Goal: Information Seeking & Learning: Learn about a topic

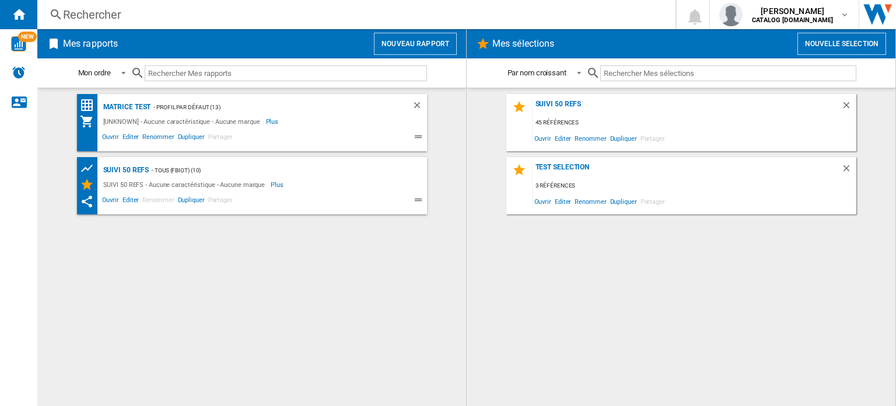
click at [107, 21] on div "Rechercher" at bounding box center [354, 14] width 582 height 16
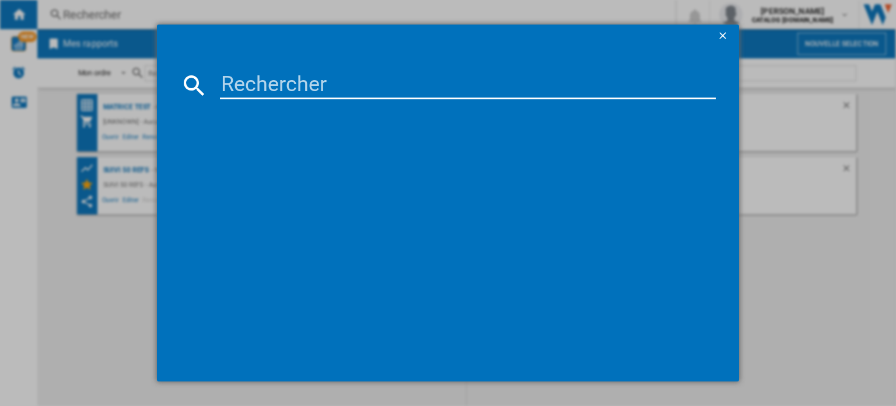
click at [236, 81] on input at bounding box center [468, 85] width 496 height 28
type input "EZ831G"
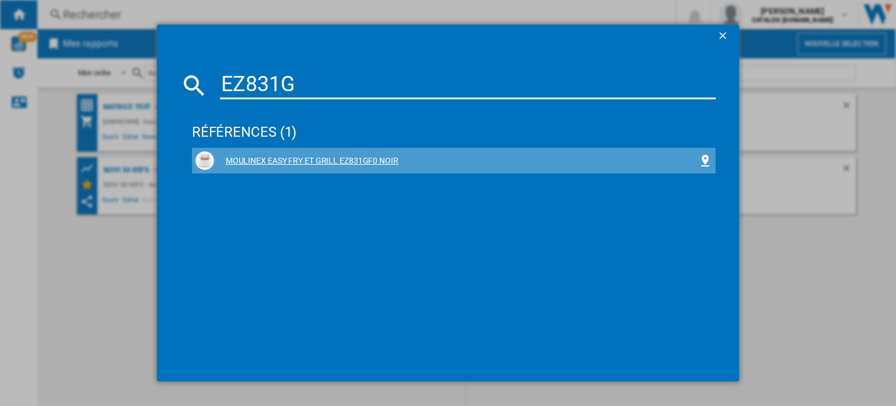
click at [325, 160] on div "MOULINEX EASY FRY ET GRILL EZ831GF0 NOIR" at bounding box center [456, 161] width 484 height 12
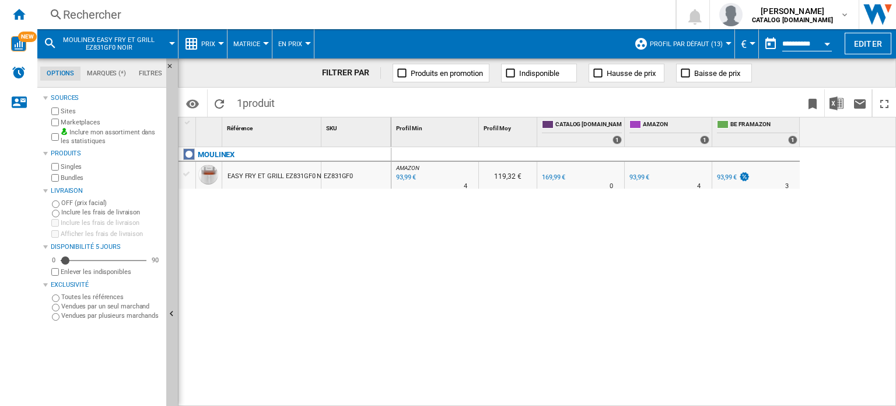
click at [219, 40] on button "Prix" at bounding box center [211, 43] width 20 height 29
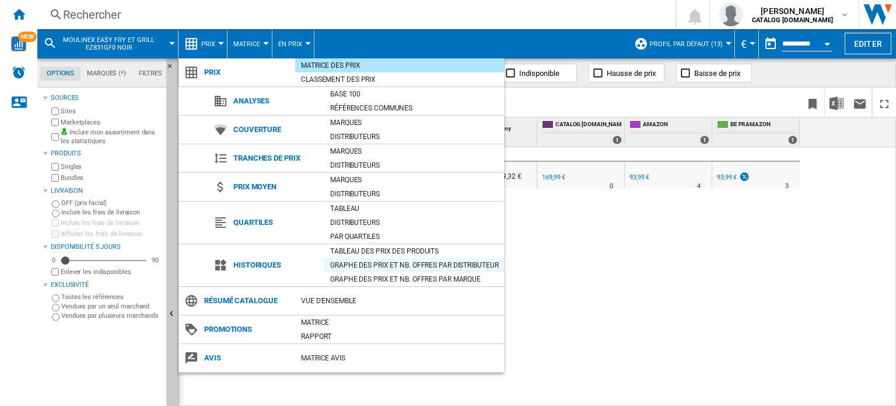
click at [344, 267] on div "Graphe des prix et nb. offres par distributeur" at bounding box center [414, 265] width 180 height 12
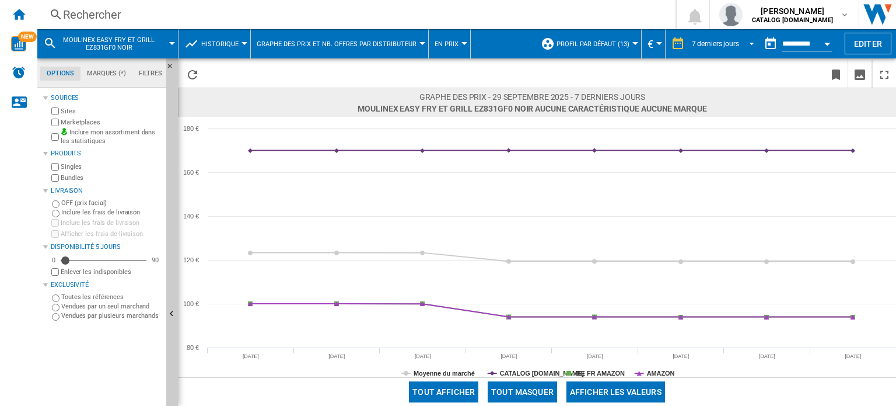
click at [749, 43] on span "REPORTS.WIZARD.STEPS.REPORT.STEPS.REPORT_OPTIONS.PERIOD: 7 derniers jours" at bounding box center [749, 42] width 14 height 11
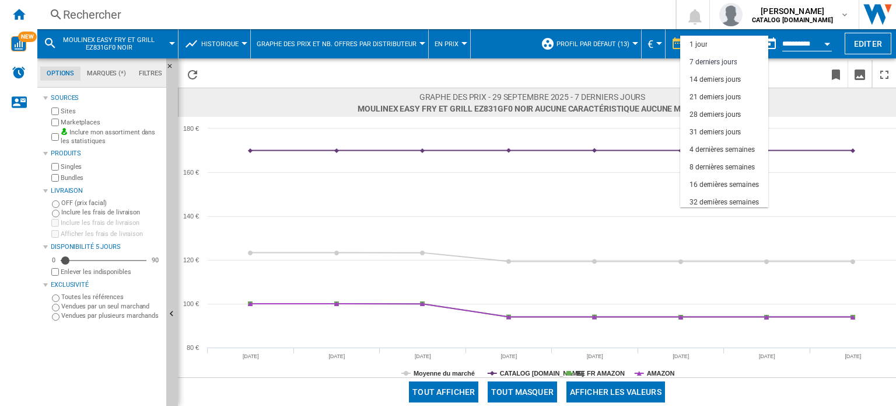
scroll to position [17, 0]
click at [713, 183] on div "32 dernières semaines" at bounding box center [724, 185] width 69 height 10
